Goal: Information Seeking & Learning: Learn about a topic

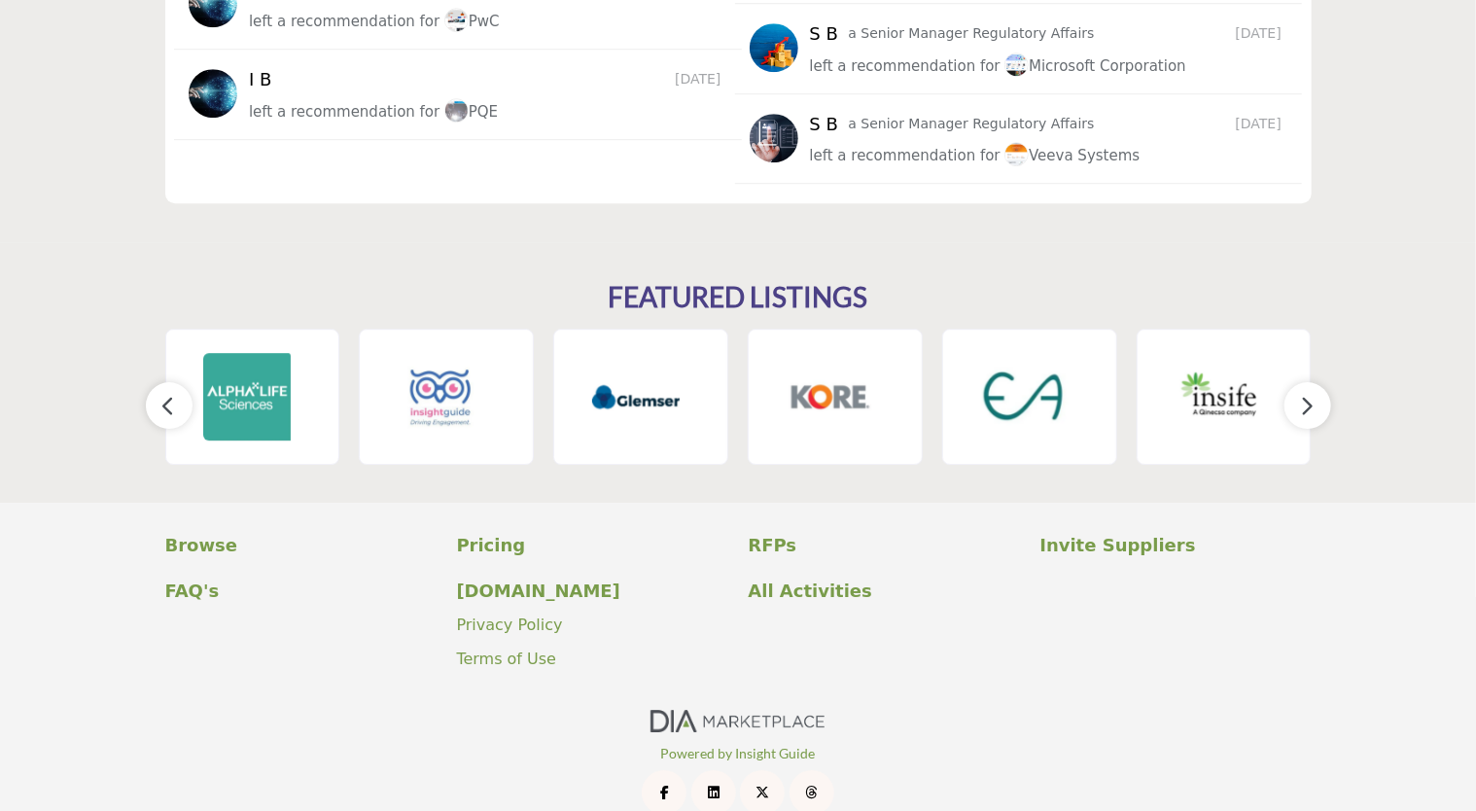
scroll to position [2864, 0]
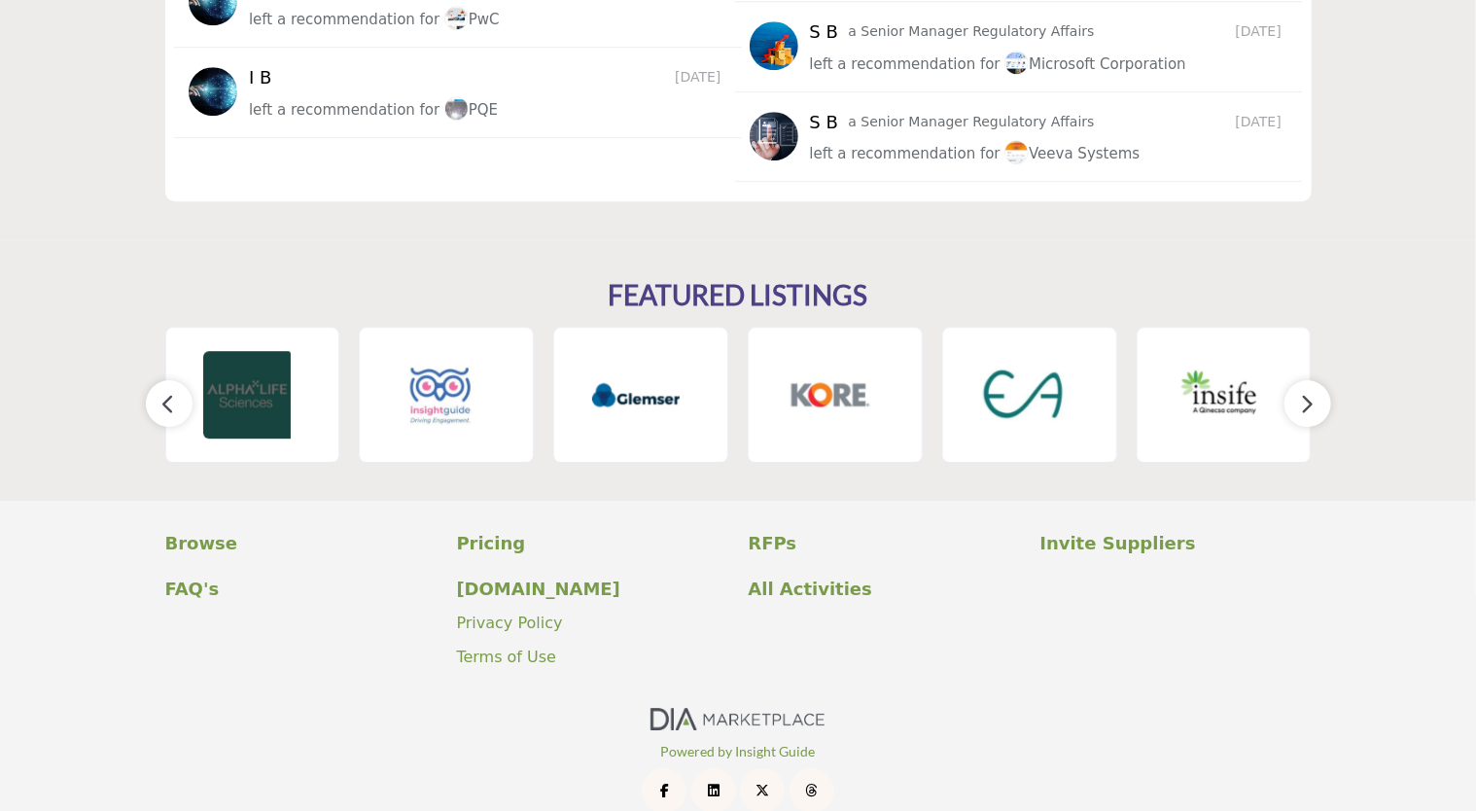
click at [250, 377] on img at bounding box center [246, 394] width 87 height 87
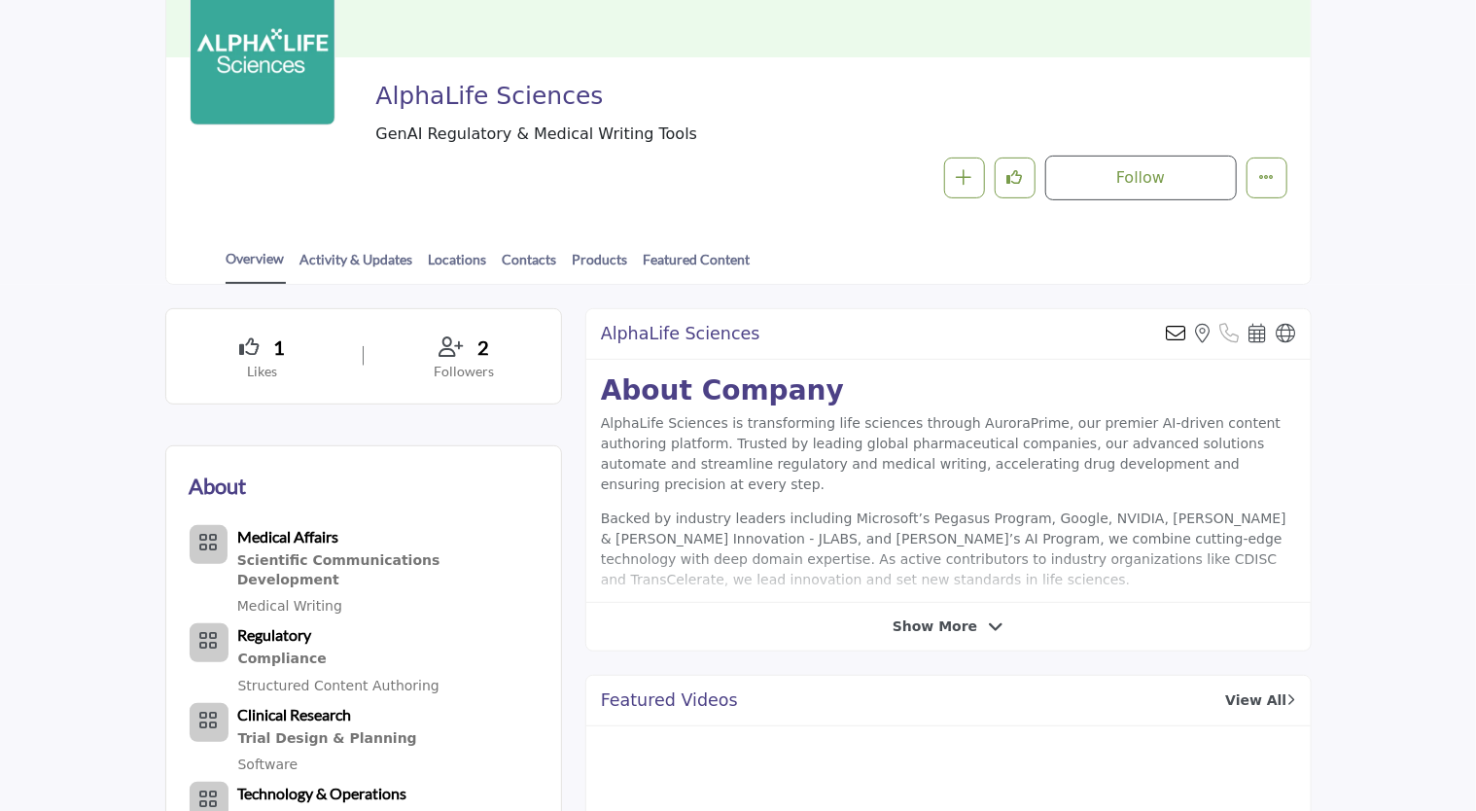
scroll to position [259, 0]
click at [904, 639] on div "AlphaLife Sciences Send email to the owner of this listing View the location of…" at bounding box center [948, 477] width 726 height 343
click at [927, 630] on span "Show More" at bounding box center [934, 624] width 85 height 20
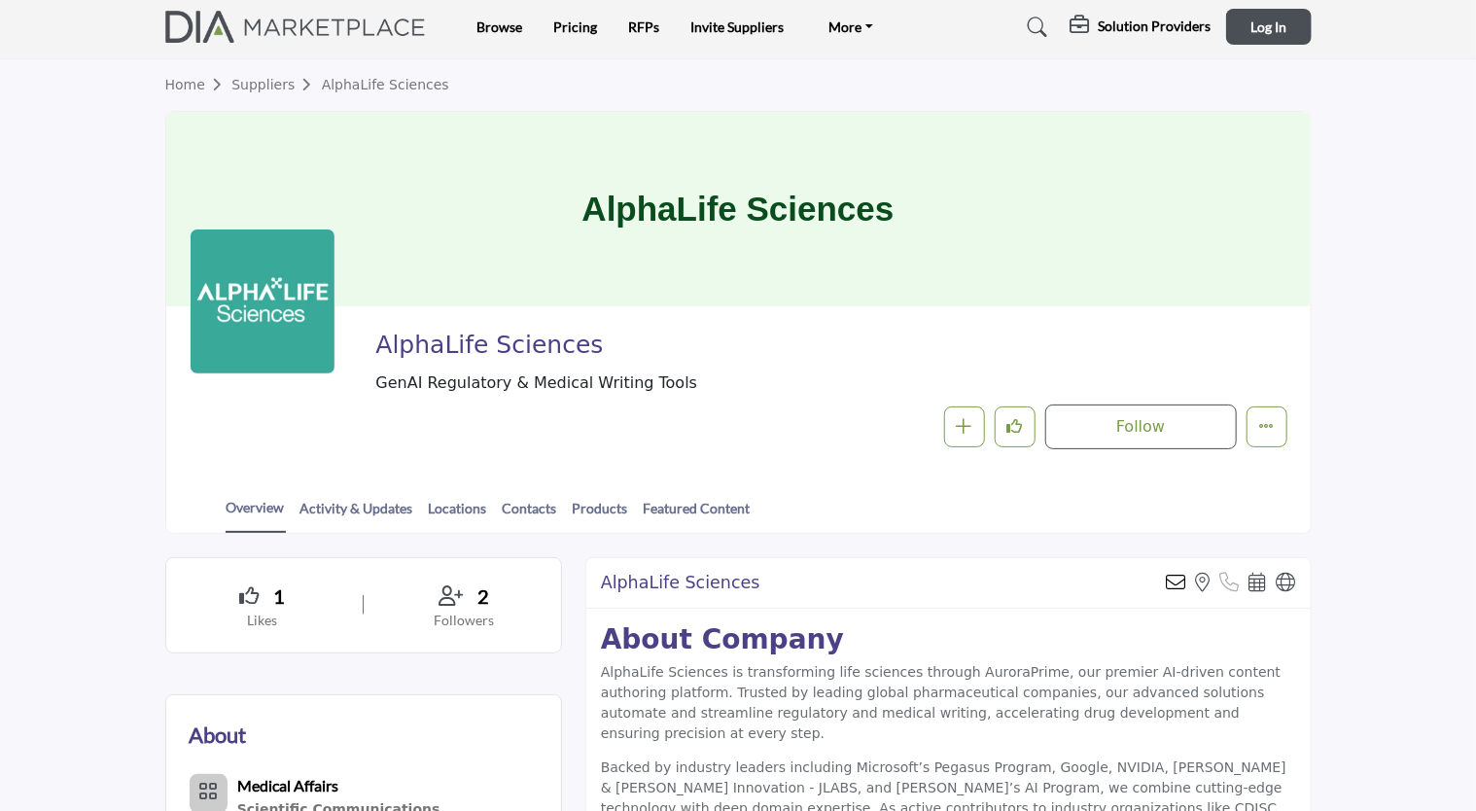
scroll to position [0, 0]
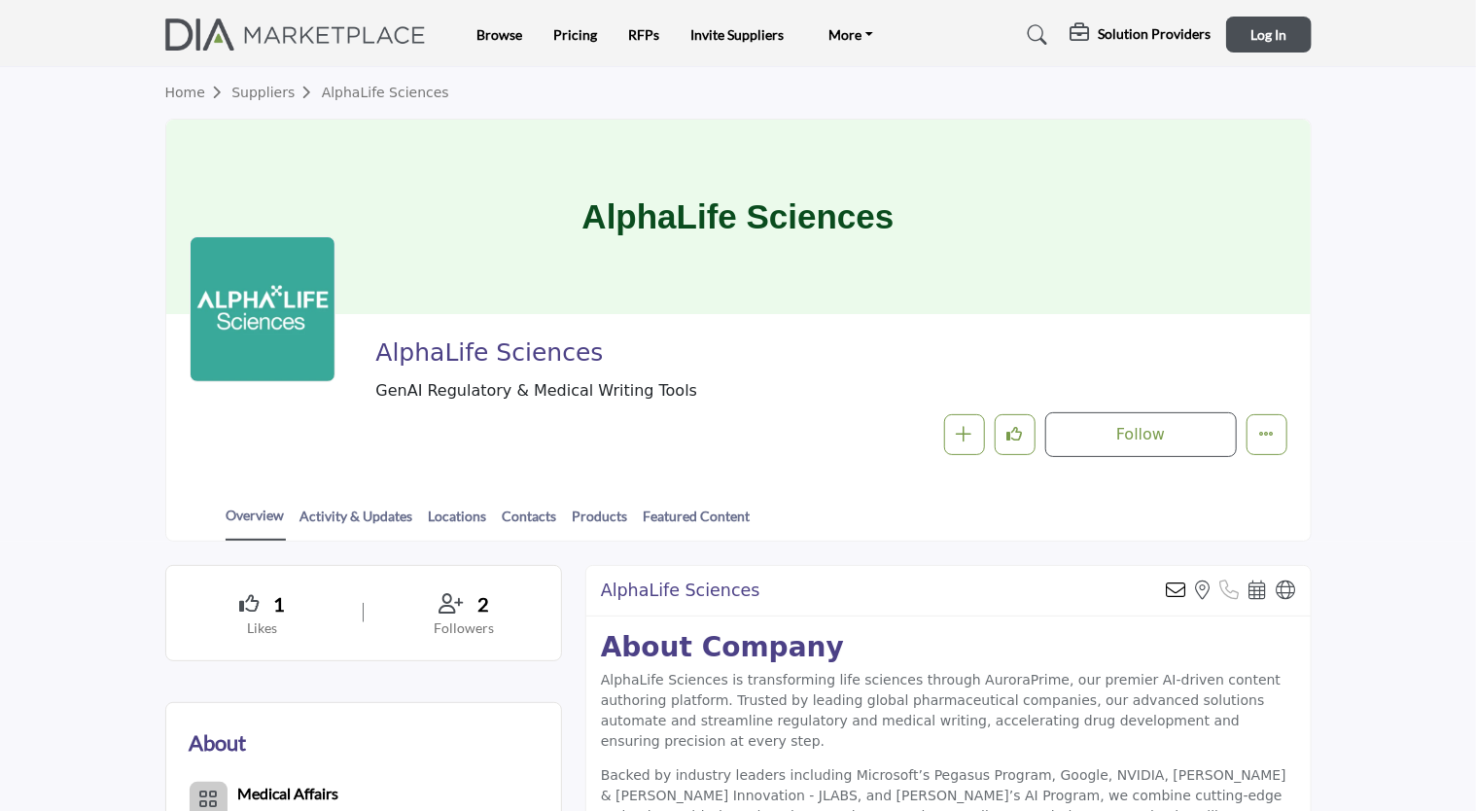
click at [568, 22] on ul "Browse Pricing RFPs Invite Suppliers More FAQ's DIAglobal.org" at bounding box center [681, 34] width 410 height 27
click at [572, 27] on li "Pricing" at bounding box center [575, 34] width 44 height 21
click at [572, 27] on link "Pricing" at bounding box center [575, 34] width 44 height 17
